Goal: Complete application form

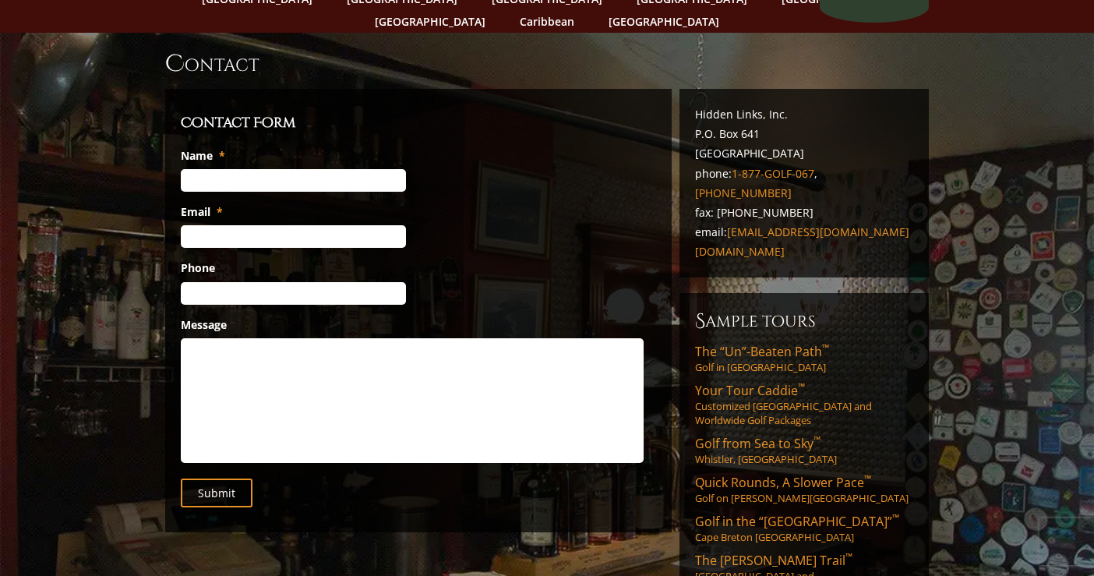
scroll to position [70, 0]
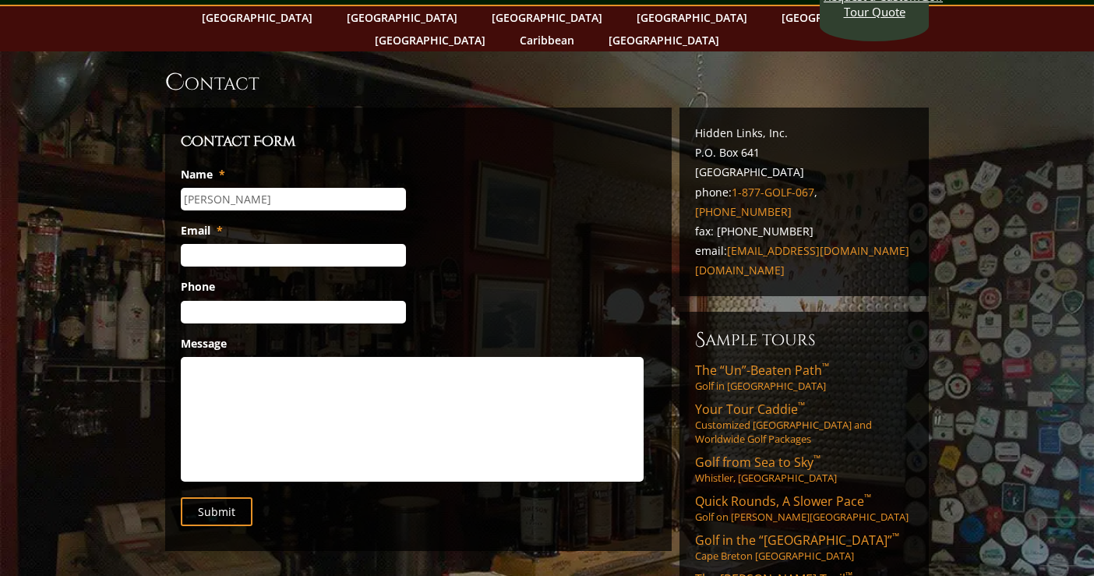
type input "[PERSON_NAME]"
type input "[EMAIL_ADDRESS][DOMAIN_NAME]"
type input "[PHONE_NUMBER]"
click at [283, 367] on textarea "Message" at bounding box center [412, 419] width 463 height 125
paste textarea "Hi, I recently came across Expert Vacation Planner through TikTok and saw one o…"
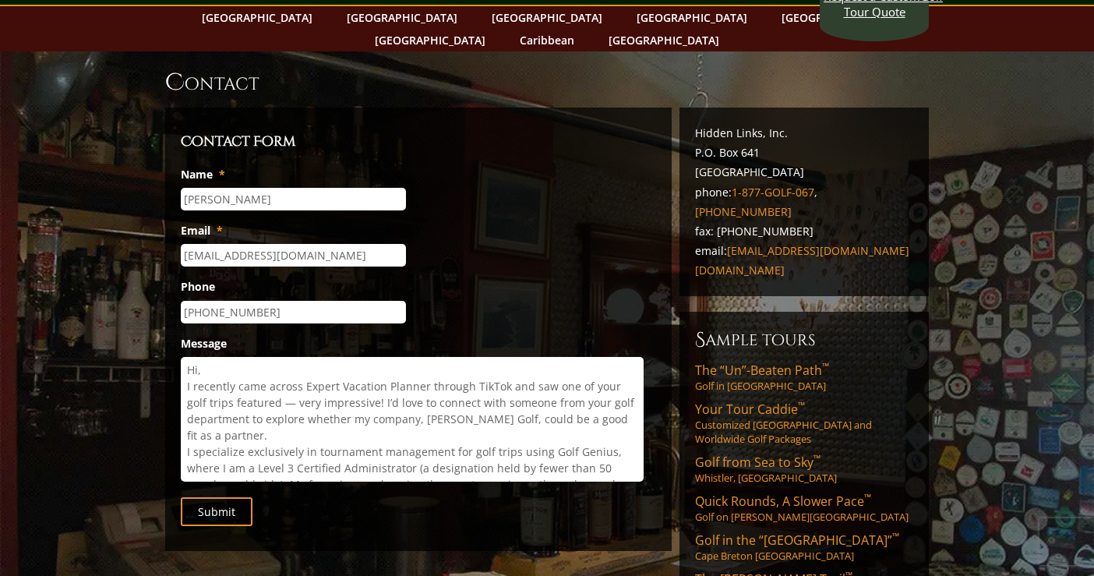
scroll to position [0, 0]
click at [256, 357] on textarea "Hi, I recently came across Expert Vacation Planner through TikTok and saw one o…" at bounding box center [412, 419] width 463 height 125
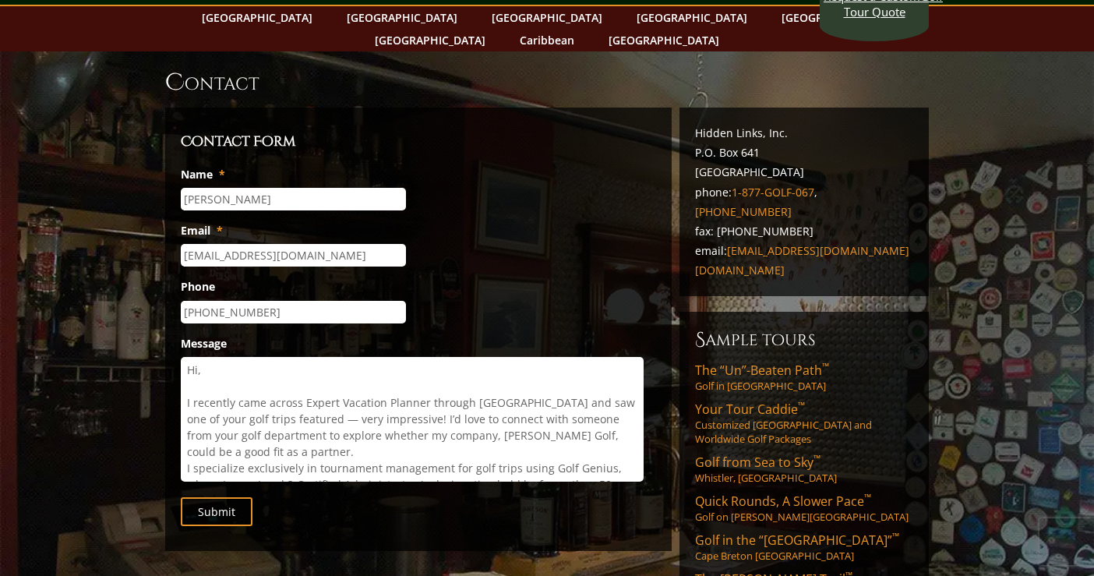
click at [427, 379] on textarea "Hi, I recently came across Expert Vacation Planner through [GEOGRAPHIC_DATA] an…" at bounding box center [412, 419] width 463 height 125
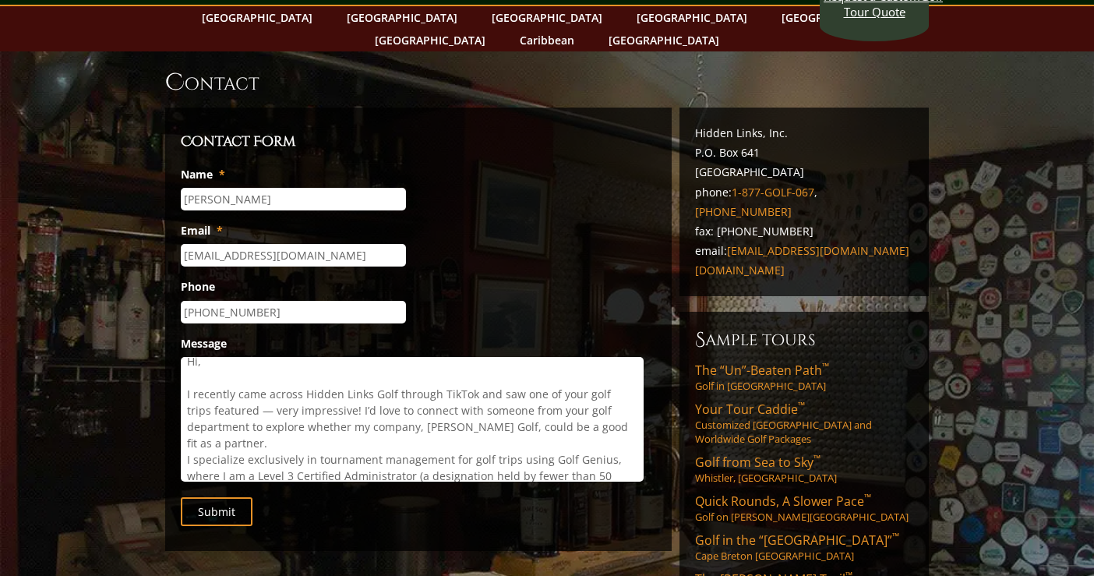
scroll to position [16, 0]
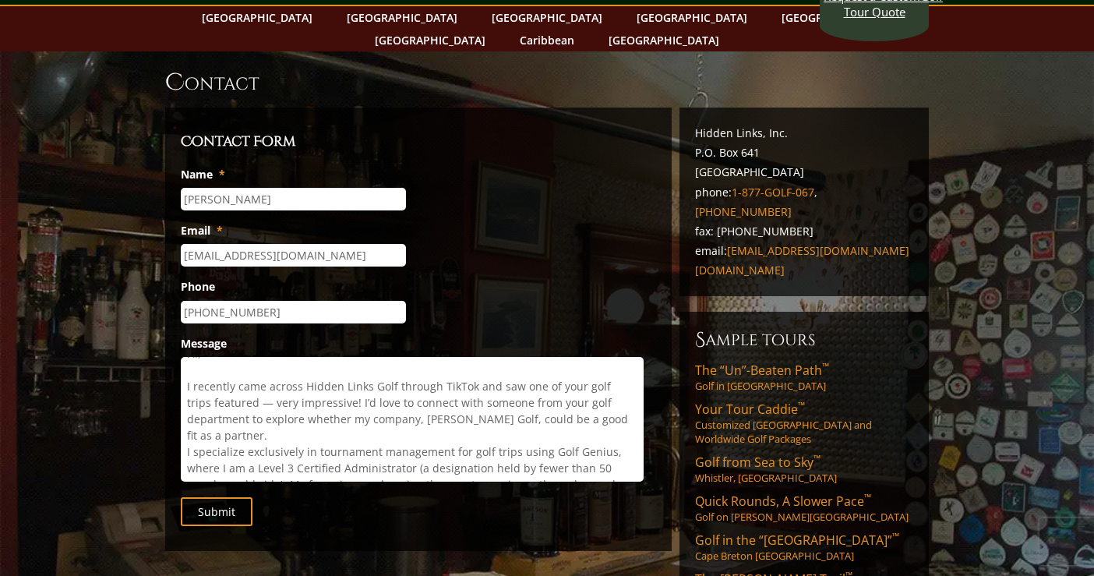
drag, startPoint x: 248, startPoint y: 400, endPoint x: 530, endPoint y: 382, distance: 282.5
click at [530, 382] on textarea "Hi, I recently came across Hidden Links Golf through TikTok and saw one of your…" at bounding box center [412, 419] width 463 height 125
click at [481, 411] on textarea "Hi, I recently came across Hidden Links Golf through TikTok and saw one of your…" at bounding box center [412, 419] width 463 height 125
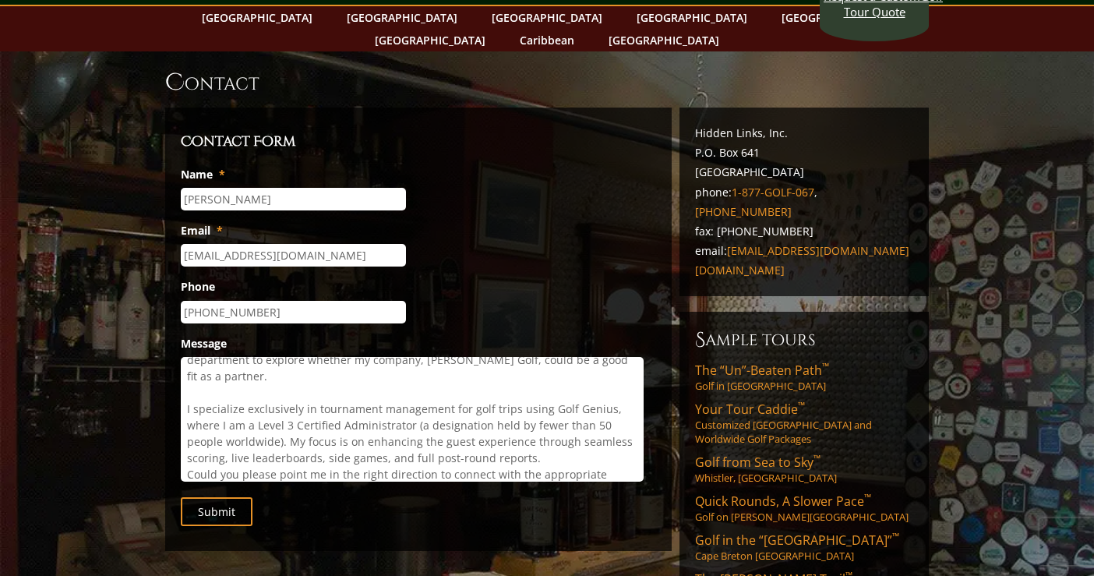
scroll to position [76, 0]
click at [596, 402] on textarea "Hi, I recently came across Hidden Links Golf through TikTok and saw one of your…" at bounding box center [412, 419] width 463 height 125
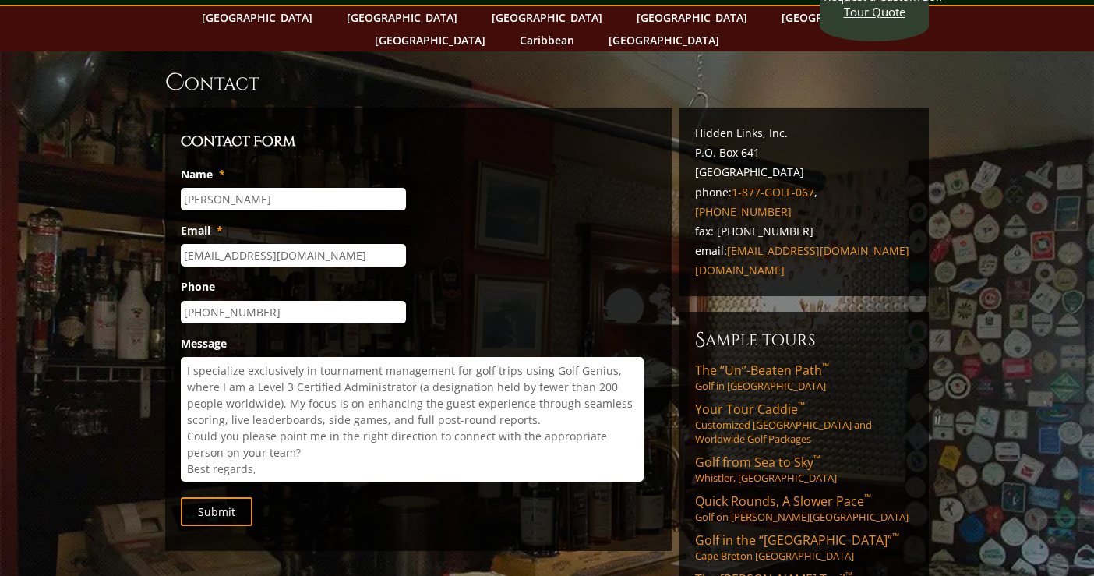
scroll to position [114, 0]
click at [535, 395] on textarea "Hi, I recently came across Hidden Links Golf through TikTok and saw one of your…" at bounding box center [412, 419] width 463 height 125
click at [367, 421] on textarea "Hi, I recently came across Hidden Links Golf through TikTok and saw one of your…" at bounding box center [412, 419] width 463 height 125
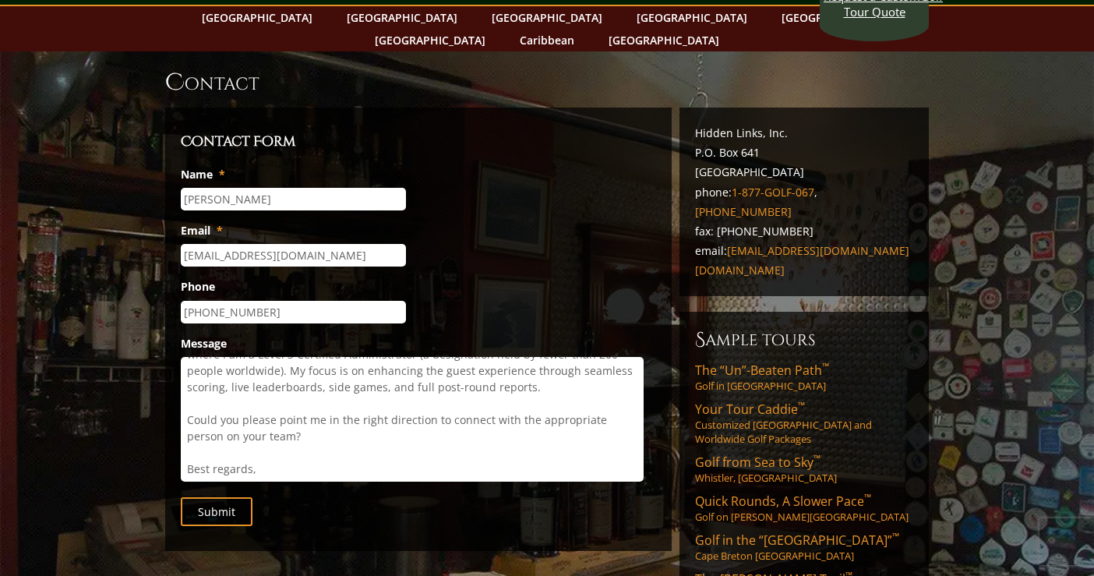
click at [298, 440] on textarea "Hi, I recently came across Hidden Links Golf through TikTok and saw one of your…" at bounding box center [412, 419] width 463 height 125
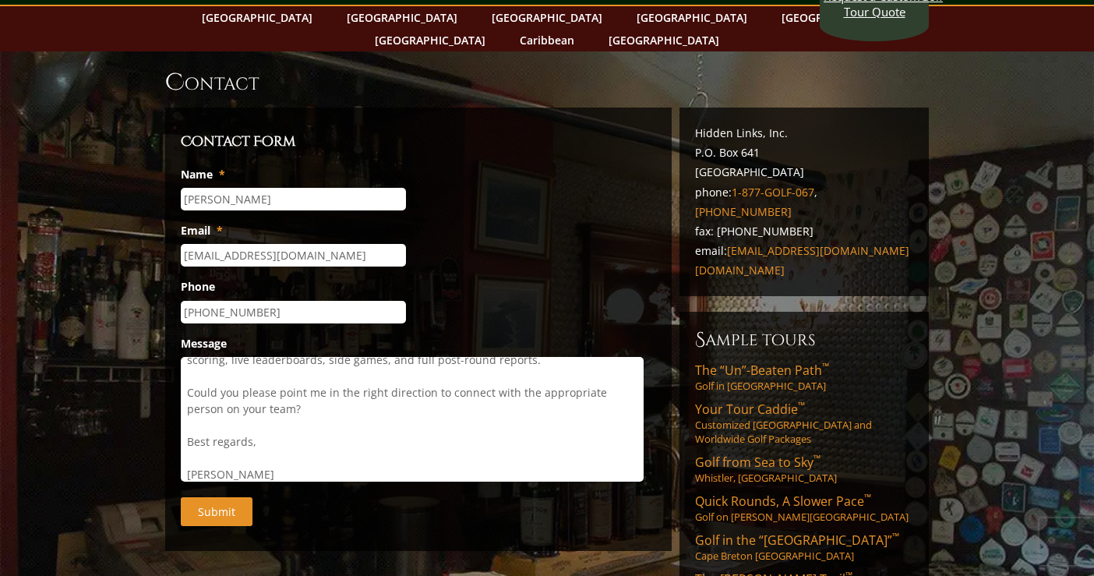
type textarea "Hi, I recently came across Hidden Links Golf through TikTok and saw one of your…"
click at [206, 497] on input "Submit" at bounding box center [217, 511] width 72 height 29
